Goal: Find specific page/section: Find specific page/section

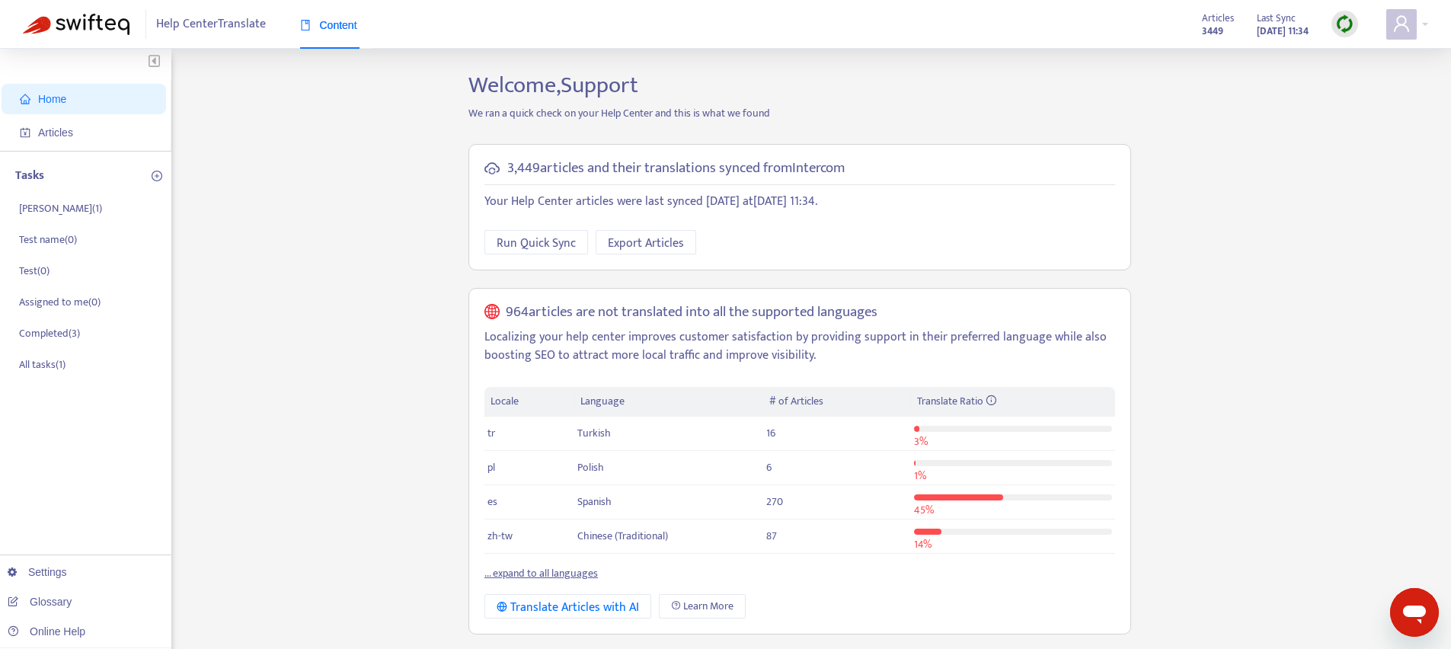
click at [539, 577] on link "... expand to all languages" at bounding box center [540, 573] width 113 height 18
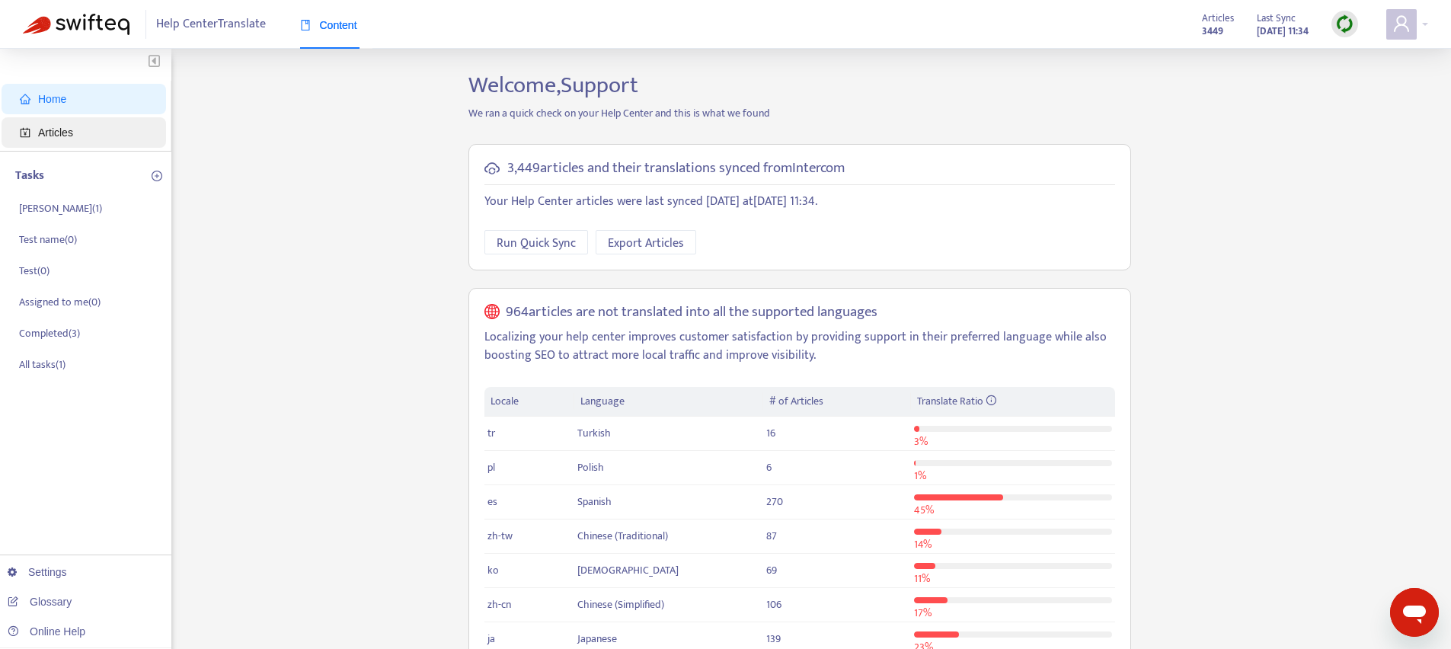
click at [67, 136] on span "Articles" at bounding box center [55, 132] width 35 height 12
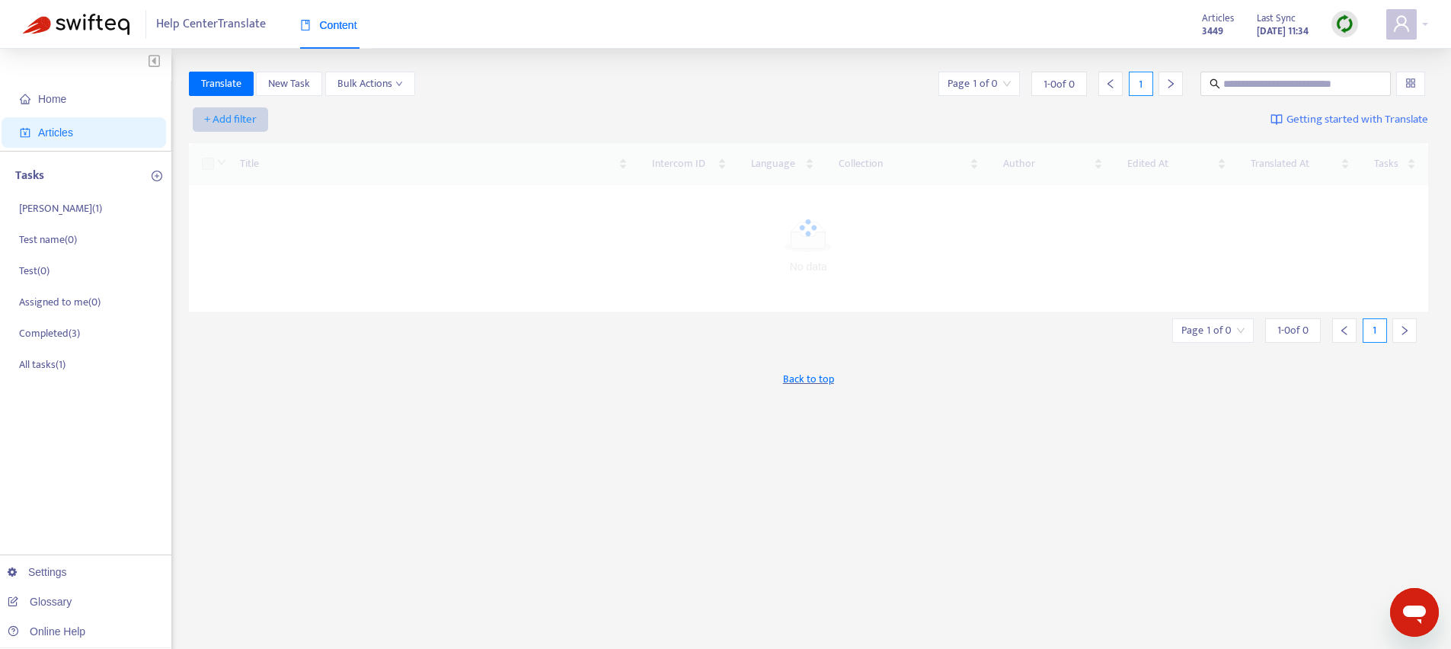
click at [234, 120] on span "+ Add filter" at bounding box center [230, 119] width 53 height 18
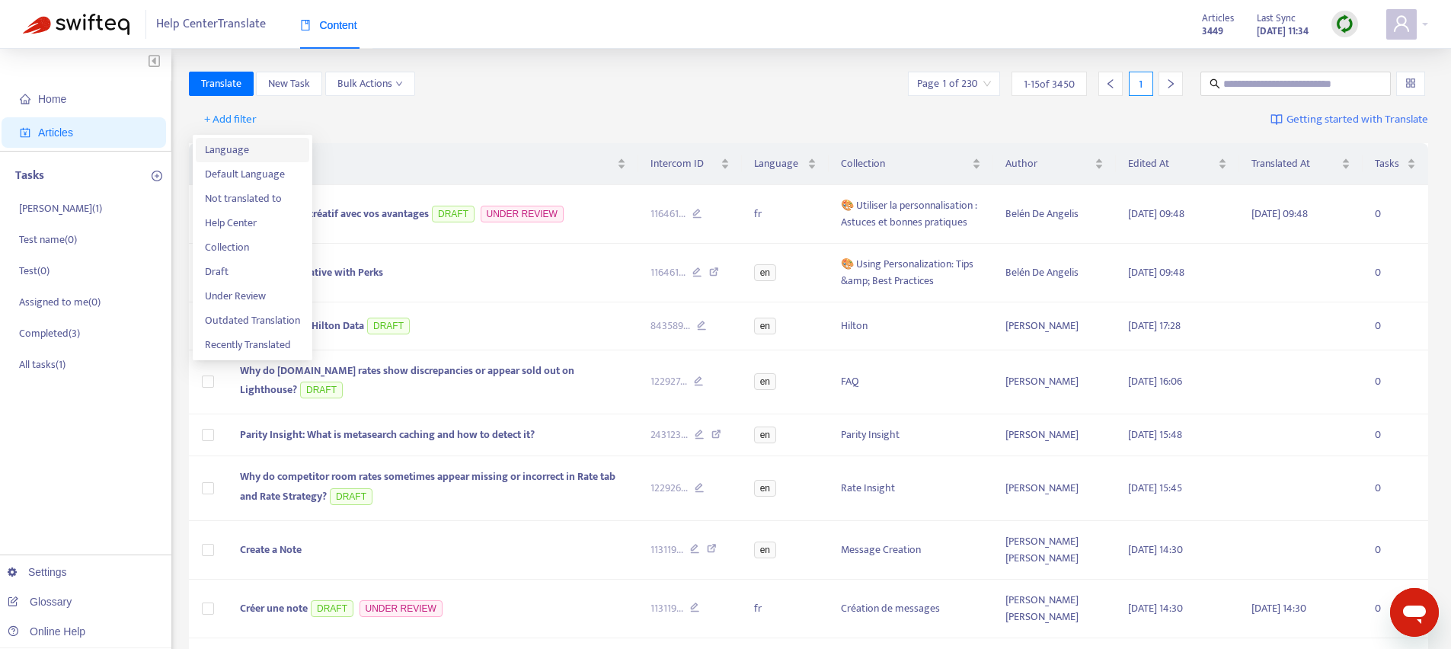
click at [236, 149] on span "Language" at bounding box center [252, 150] width 95 height 17
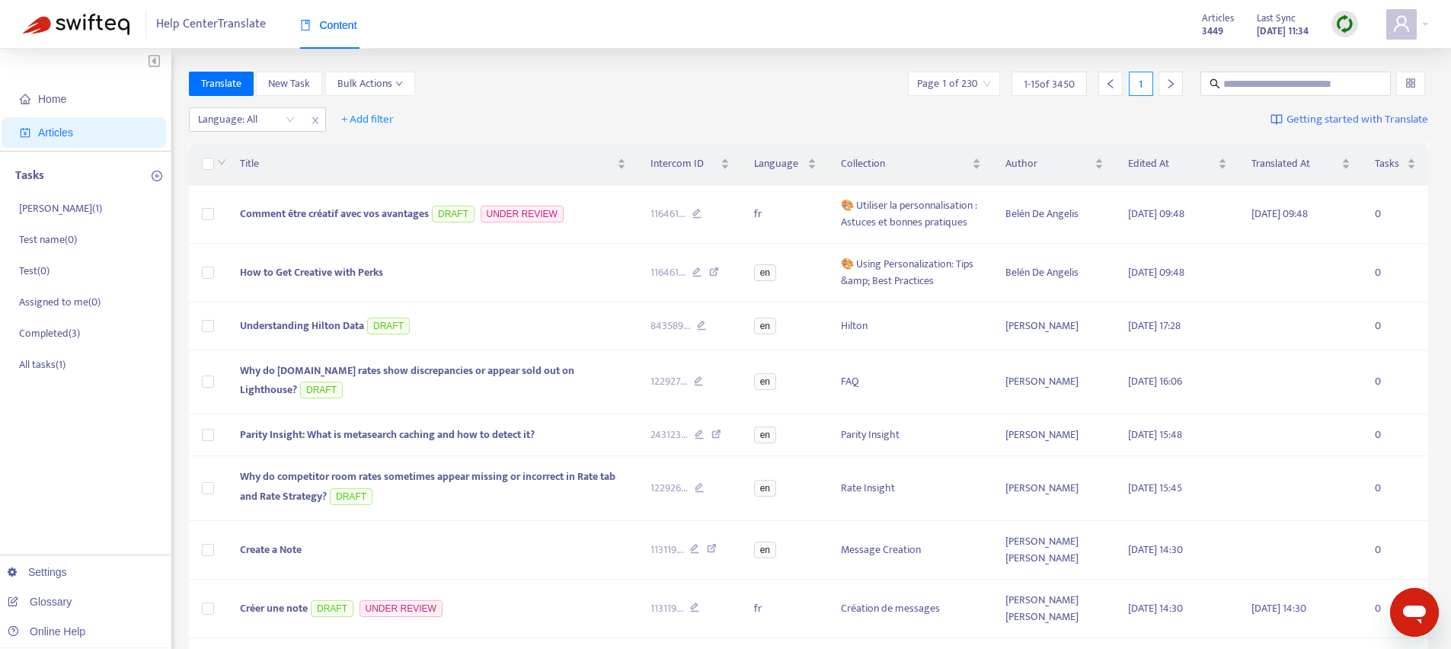
click at [222, 133] on div "Language: All + Add filter Getting started with Translate" at bounding box center [809, 120] width 1240 height 36
click at [243, 125] on div at bounding box center [239, 119] width 92 height 18
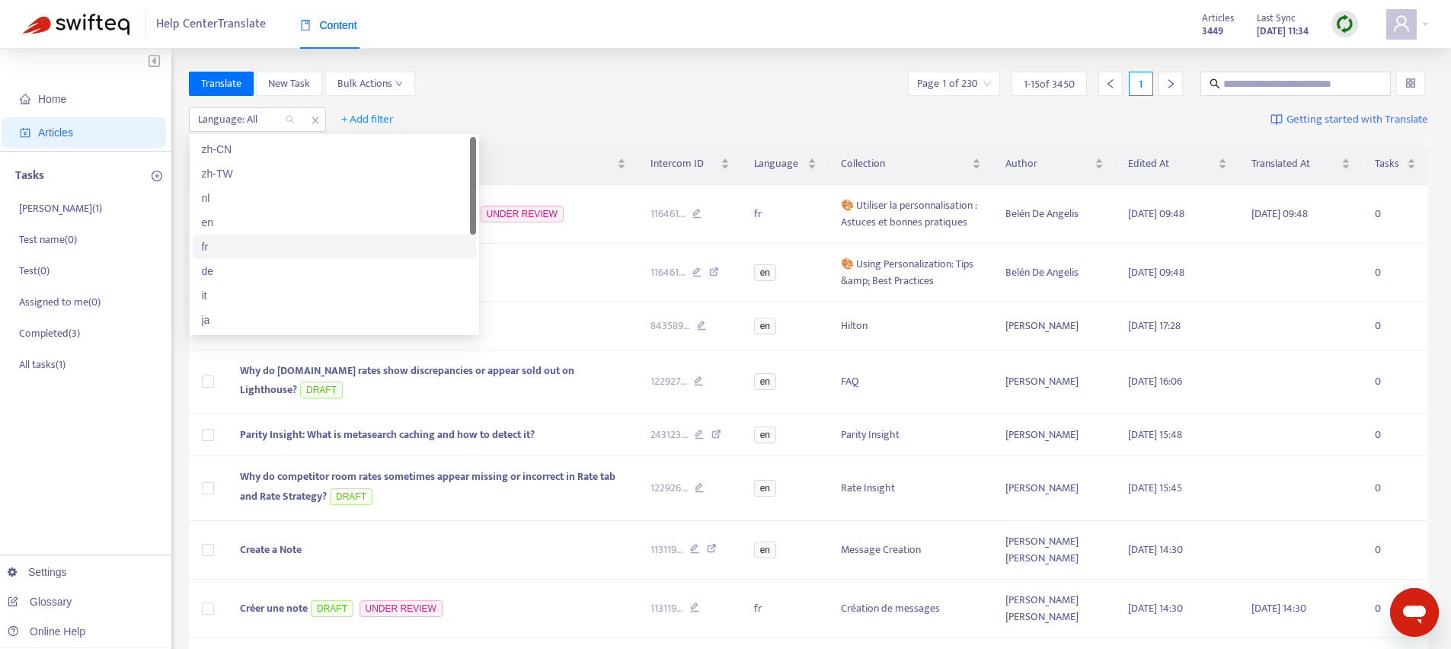
click at [241, 252] on div "fr" at bounding box center [334, 246] width 265 height 17
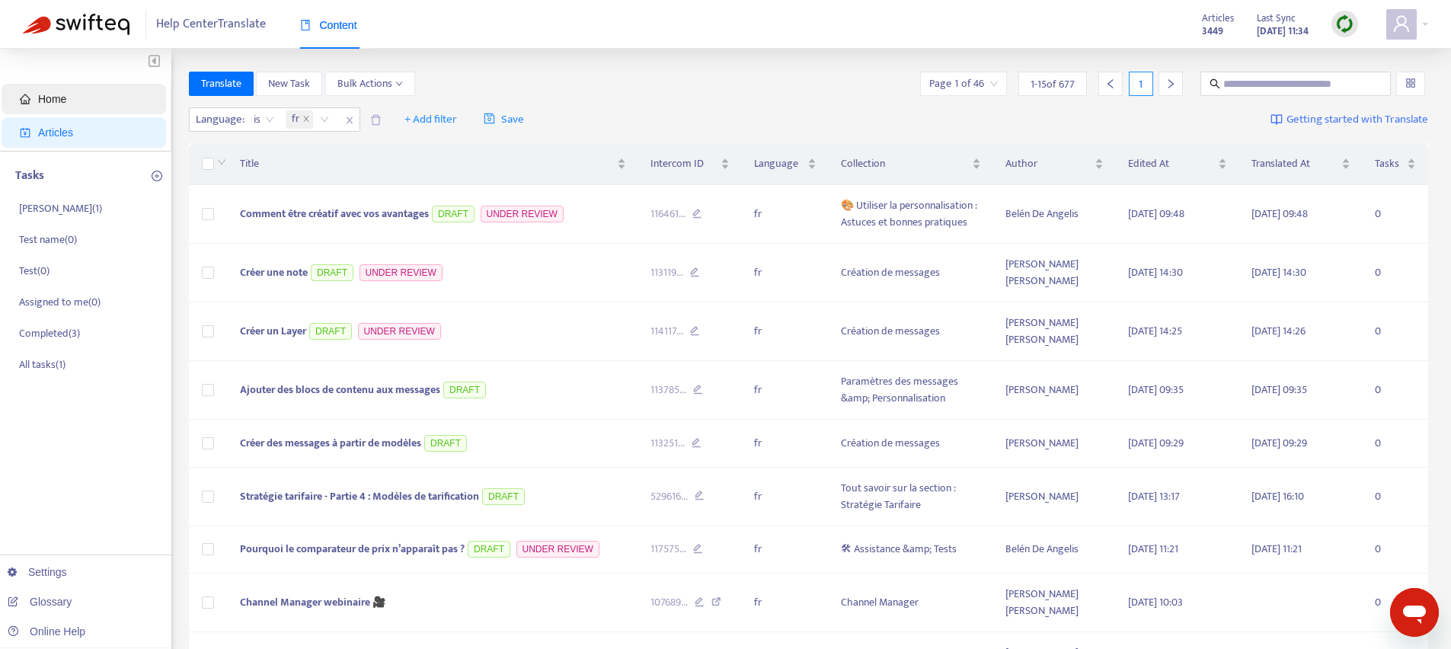
click at [80, 91] on span "Home" at bounding box center [87, 99] width 134 height 30
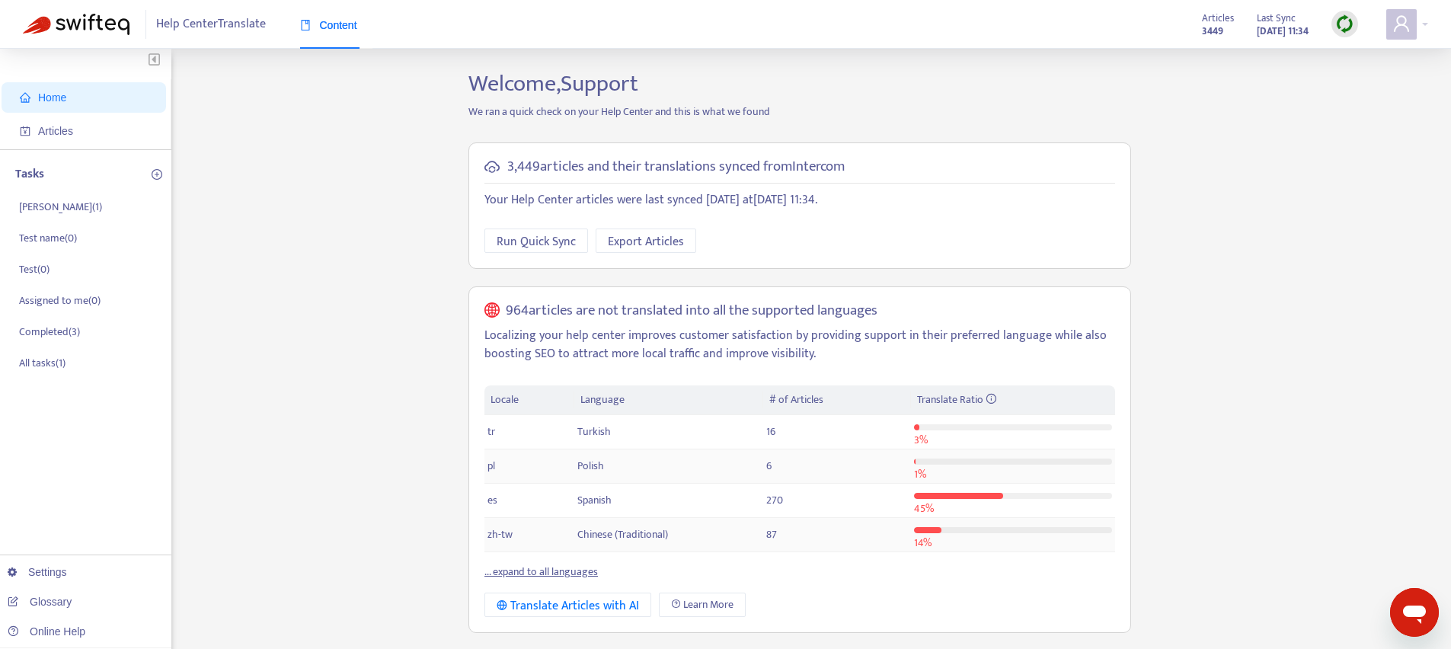
scroll to position [3, 0]
click at [540, 572] on link "... expand to all languages" at bounding box center [540, 570] width 113 height 18
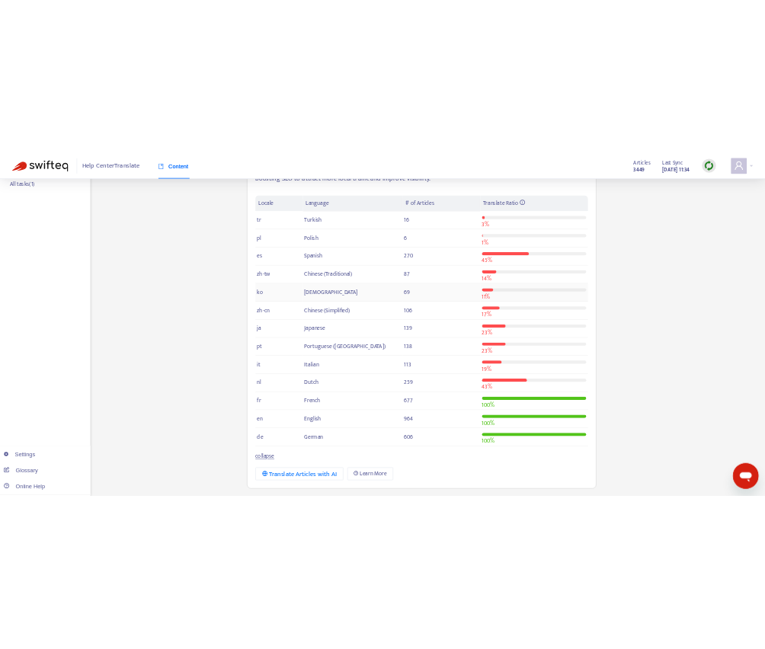
scroll to position [310, 0]
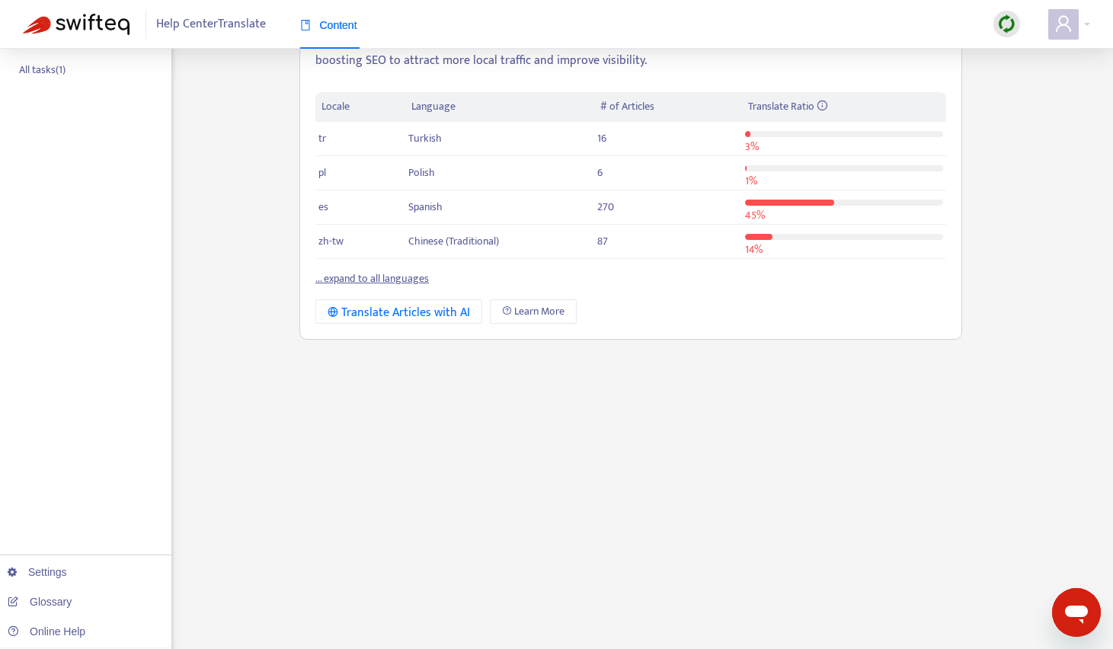
scroll to position [314, 0]
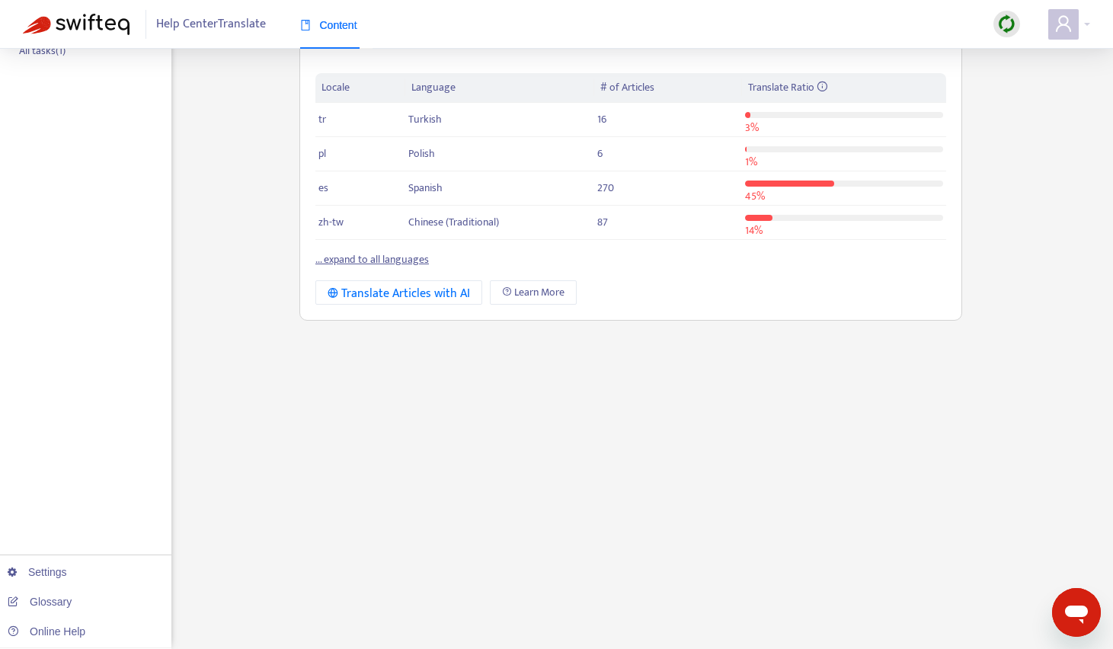
click at [379, 432] on div "Welcome, Support We ran a quick check on your Help Center and this is what we f…" at bounding box center [631, 203] width 686 height 891
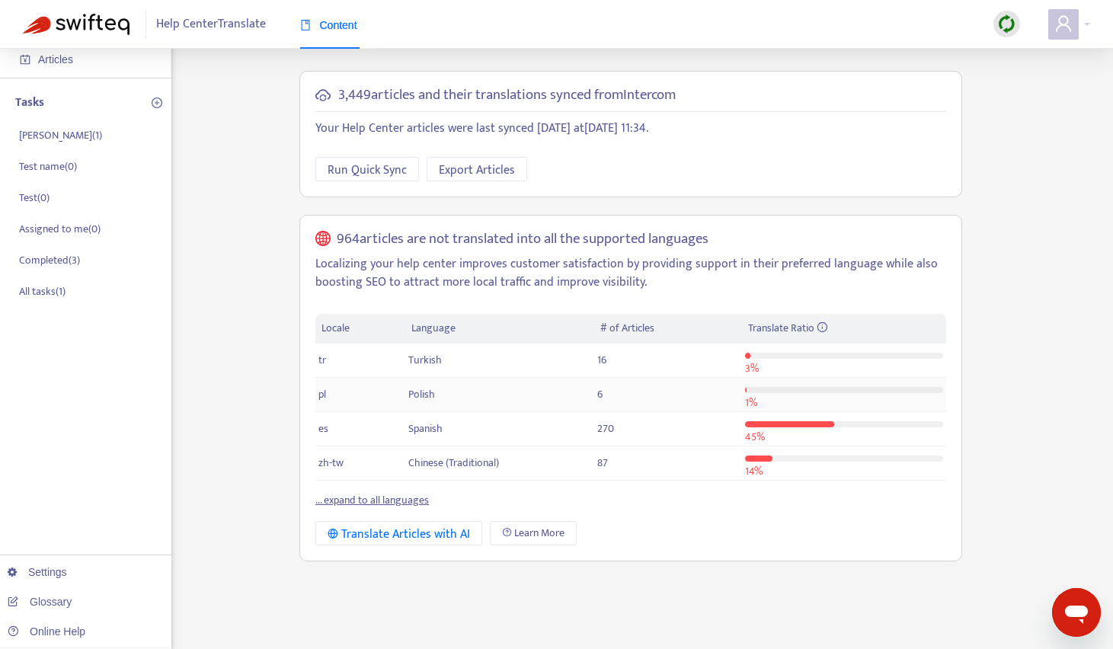
scroll to position [52, 0]
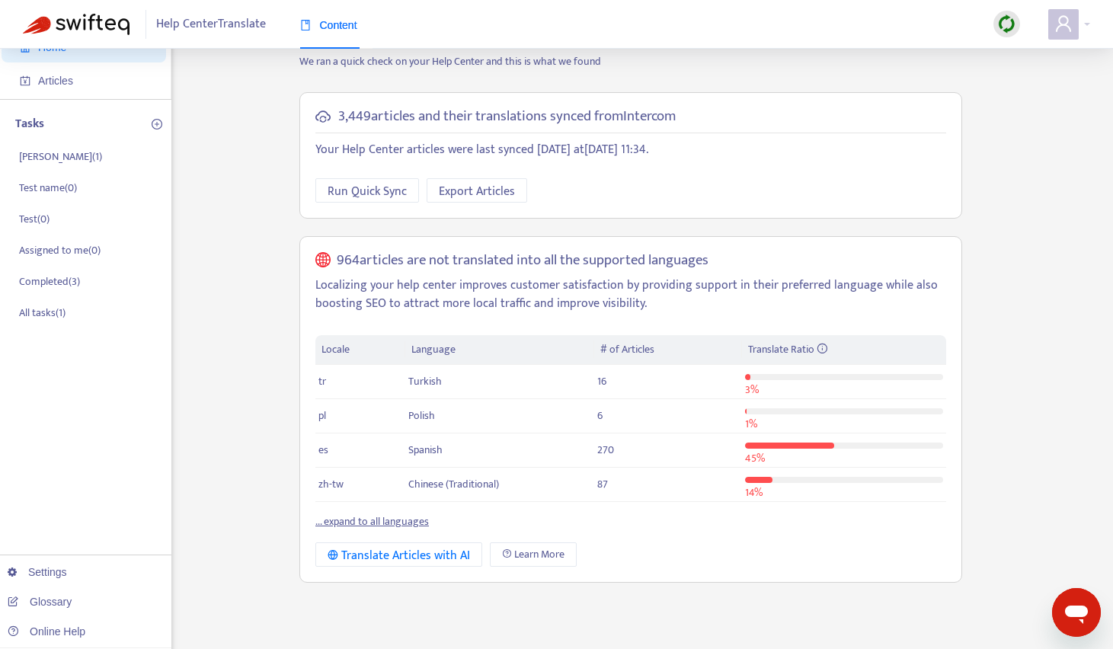
click at [365, 520] on link "... expand to all languages" at bounding box center [371, 522] width 113 height 18
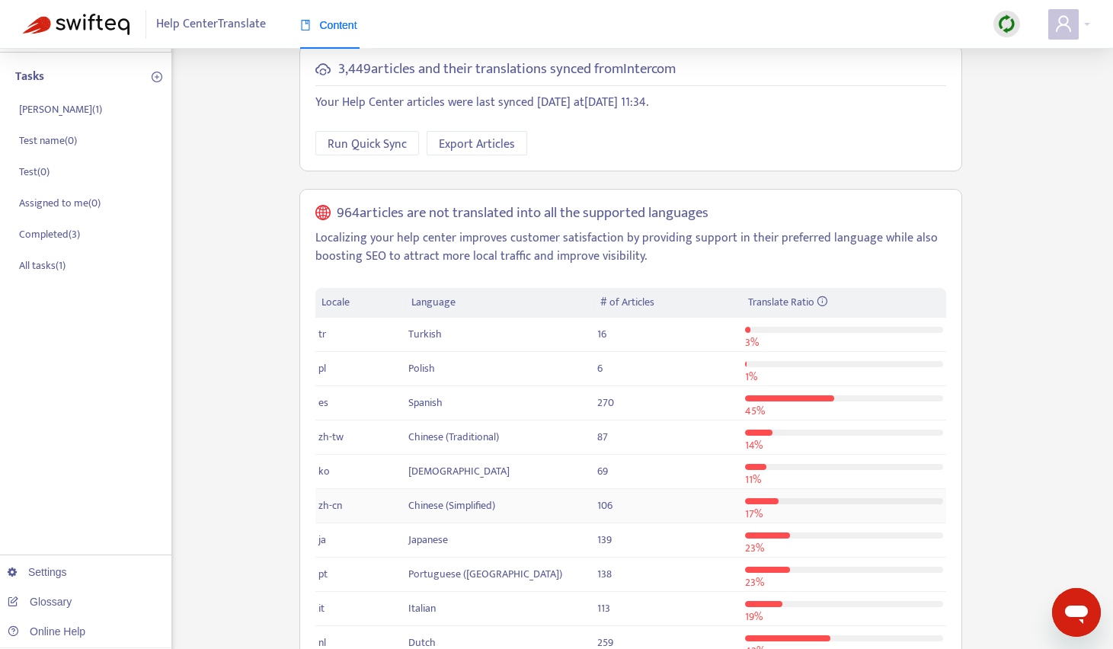
scroll to position [314, 0]
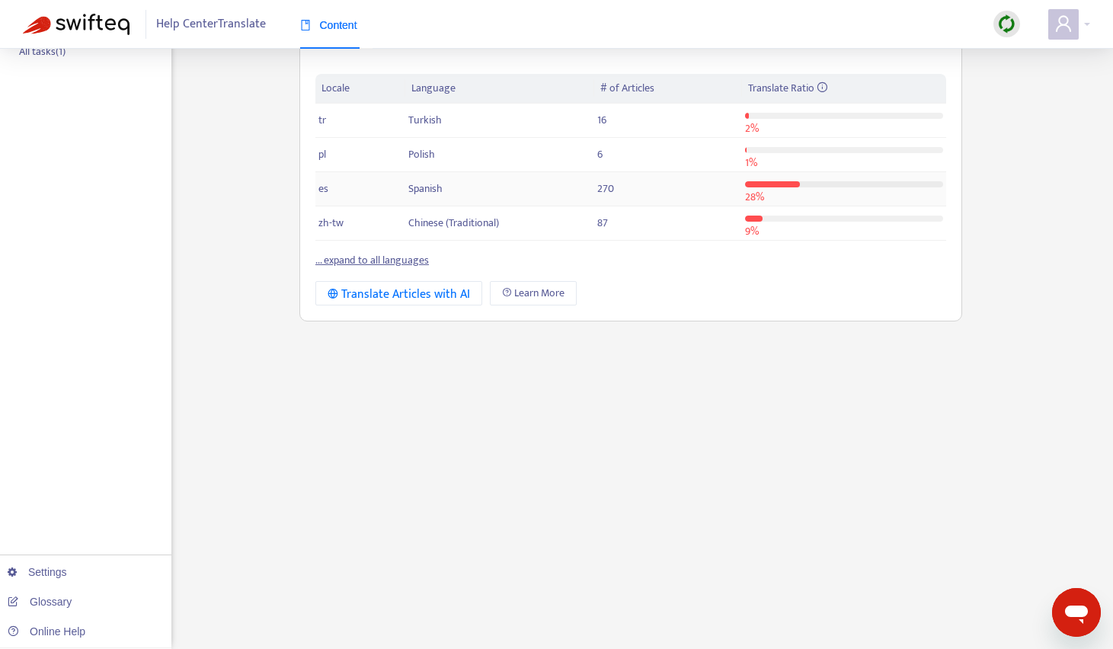
scroll to position [314, 0]
click at [353, 259] on link "... expand to all languages" at bounding box center [371, 260] width 113 height 18
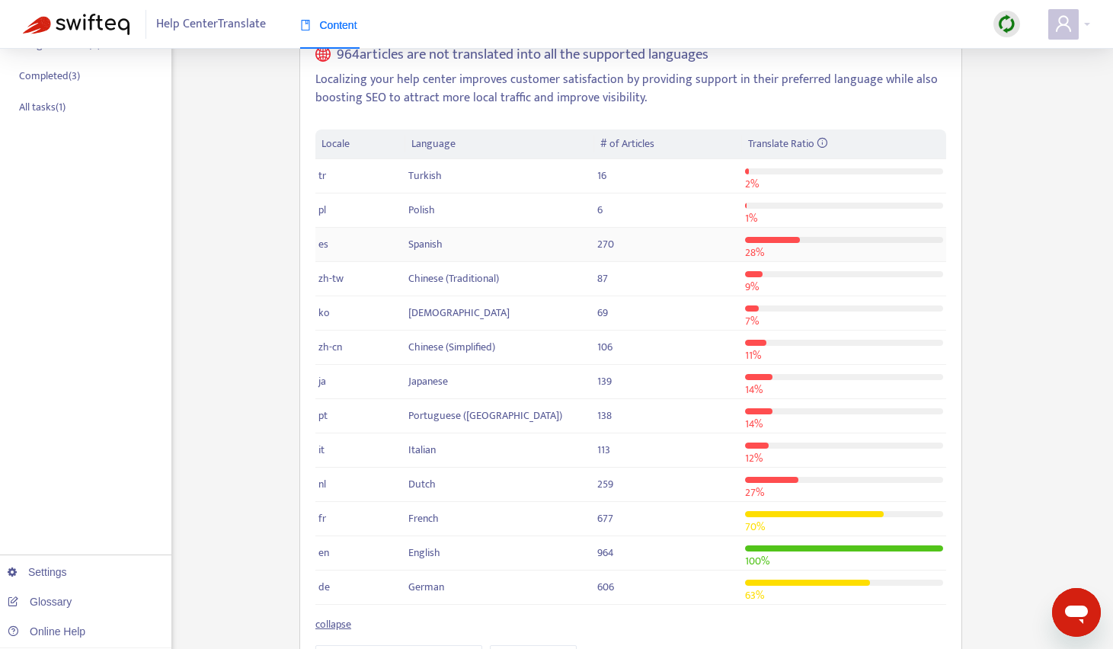
scroll to position [0, 0]
